Goal: Check status: Check status

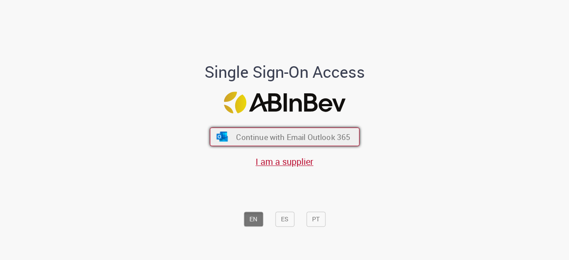
click at [248, 140] on span "Continue with Email Outlook 365" at bounding box center [293, 137] width 114 height 10
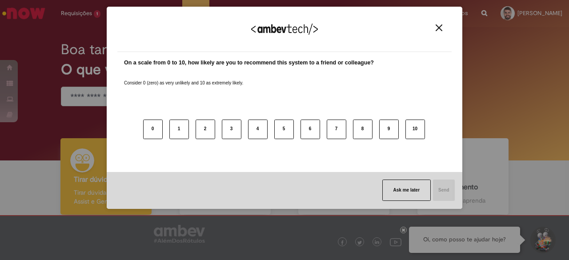
click at [441, 27] on img "Close" at bounding box center [439, 27] width 7 height 7
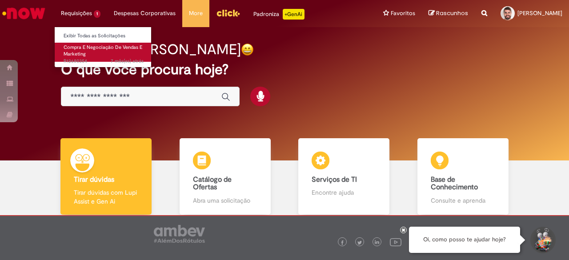
click at [78, 52] on span "Compra E Negociação De Vendas E Marketing" at bounding box center [103, 51] width 79 height 14
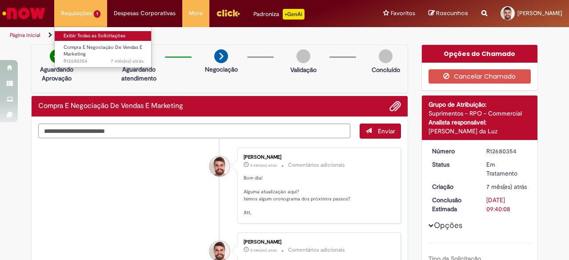
click at [84, 35] on link "Exibir Todas as Solicitações" at bounding box center [104, 36] width 98 height 10
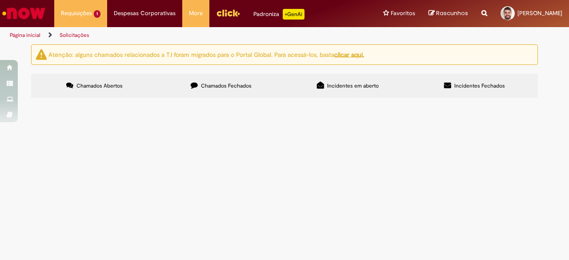
click at [188, 92] on label "Chamados Fechados" at bounding box center [221, 86] width 127 height 24
click at [0, 0] on span "Solicitação para o pagamento de atualização das TASKS de promotores com as nova…" at bounding box center [0, 0] width 0 height 0
click at [0, 0] on td "Solicitação para o pagamento de atualização das TASKS de promotores com as nova…" at bounding box center [0, 0] width 0 height 0
click at [0, 0] on span "Solicitação para o pagamento de atualização das TASKS de promotores com as nova…" at bounding box center [0, 0] width 0 height 0
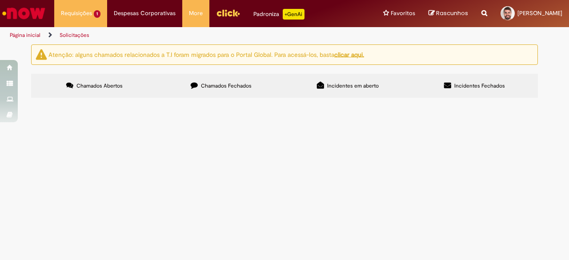
click at [0, 0] on span "Solucionado" at bounding box center [0, 0] width 0 height 0
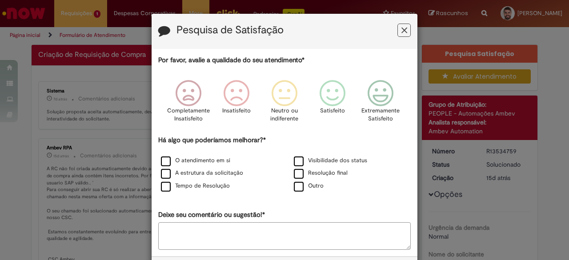
click at [401, 28] on icon "Feedback" at bounding box center [404, 30] width 6 height 9
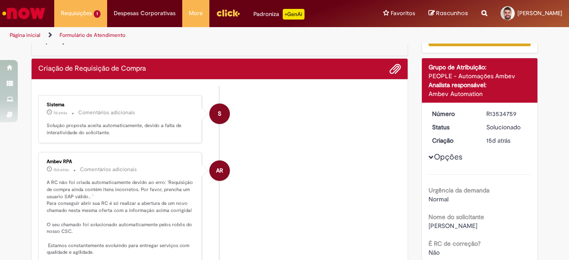
scroll to position [89, 0]
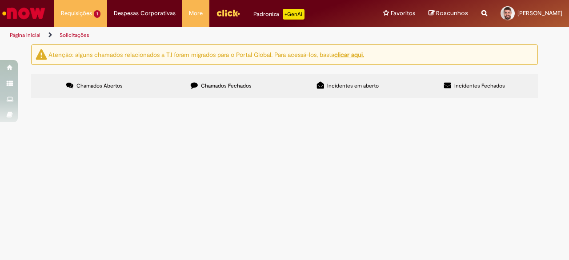
click at [184, 84] on label "Chamados Fechados" at bounding box center [221, 86] width 127 height 24
click at [0, 0] on span "Solicitação para o pagamento de atualização das TASKS de promotores com as nova…" at bounding box center [0, 0] width 0 height 0
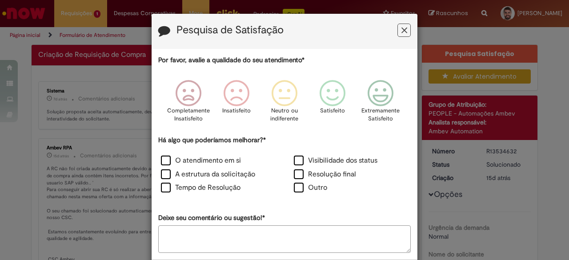
click at [401, 30] on icon "Feedback" at bounding box center [404, 30] width 6 height 9
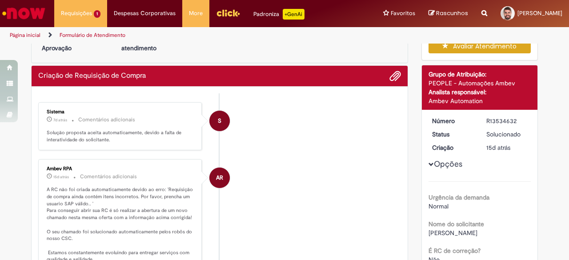
scroll to position [44, 0]
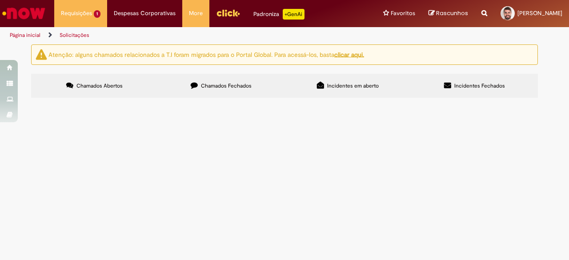
click at [207, 88] on span "Chamados Fechados" at bounding box center [226, 85] width 51 height 7
click at [0, 0] on span "Solicitação para o pagamento de atualização das TASKS de promotores com as nova…" at bounding box center [0, 0] width 0 height 0
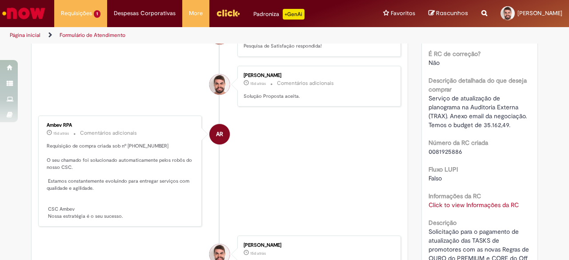
scroll to position [178, 0]
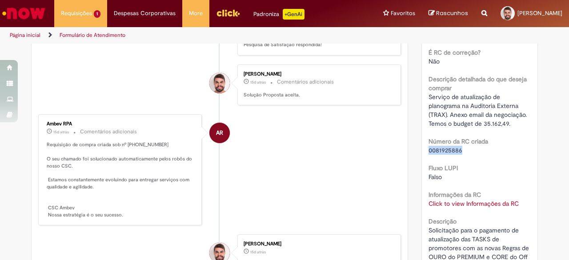
drag, startPoint x: 465, startPoint y: 147, endPoint x: 423, endPoint y: 149, distance: 42.7
click at [423, 149] on div "Número R13535610 Status Solucionado Criação 15d atrás 15 dias atrás Opções Urgê…" at bounding box center [480, 98] width 116 height 372
click at [472, 153] on div "0081925886" at bounding box center [480, 150] width 103 height 9
drag, startPoint x: 465, startPoint y: 151, endPoint x: 424, endPoint y: 144, distance: 41.4
click at [424, 144] on div "Número R13535610 Status Solucionado Criação 15d atrás 15 dias atrás Opções Urgê…" at bounding box center [480, 98] width 116 height 372
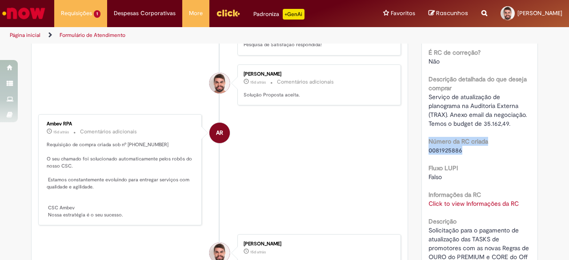
copy div "Número da RC criada 0081925886"
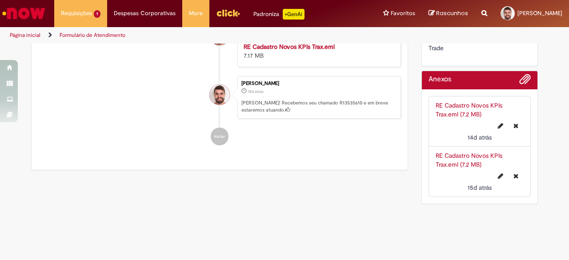
scroll to position [218, 0]
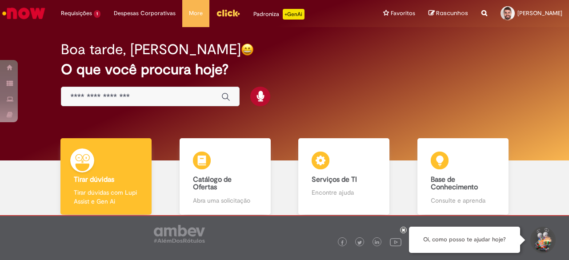
click at [127, 95] on input "Basta digitar aqui" at bounding box center [141, 97] width 142 height 10
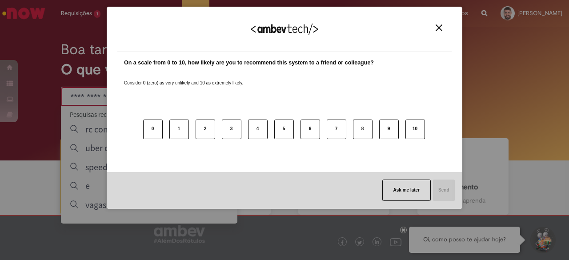
click at [443, 27] on button "Close" at bounding box center [439, 28] width 12 height 8
